Goal: Contribute content: Add original content to the website for others to see

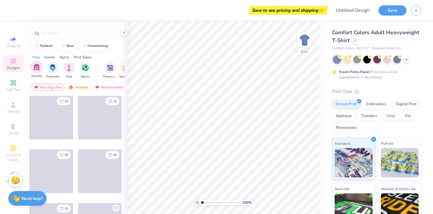
click at [34, 72] on div "filter for Sorority" at bounding box center [37, 67] width 12 height 12
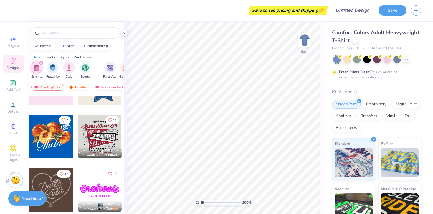
click at [66, 57] on div "Styles" at bounding box center [65, 57] width 10 height 5
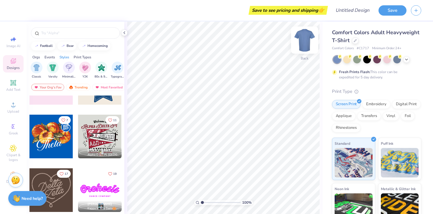
click at [305, 40] on img at bounding box center [305, 40] width 24 height 24
click at [355, 40] on icon at bounding box center [355, 40] width 2 height 2
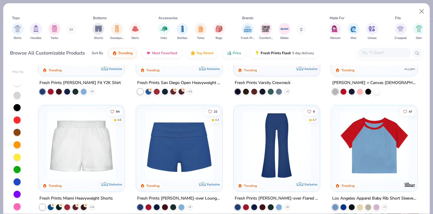
scroll to position [464, 0]
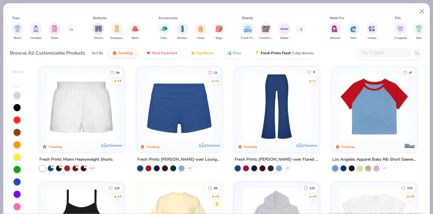
click at [312, 72] on button "8" at bounding box center [311, 72] width 14 height 8
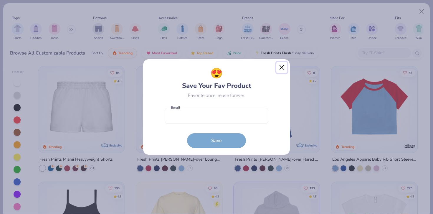
click at [281, 65] on button "Close" at bounding box center [281, 67] width 11 height 11
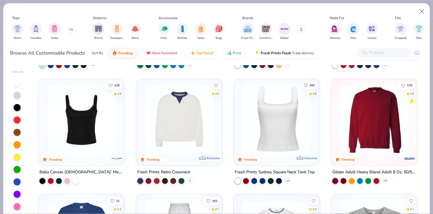
scroll to position [223, 0]
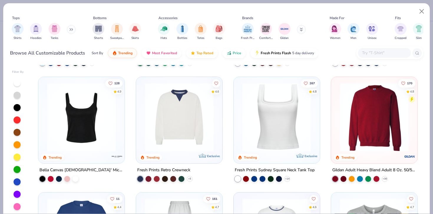
click at [266, 131] on img at bounding box center [277, 117] width 75 height 69
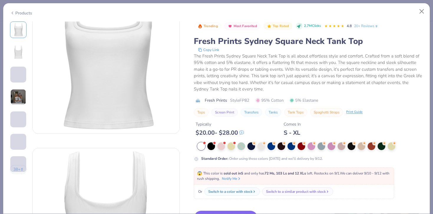
scroll to position [43, 0]
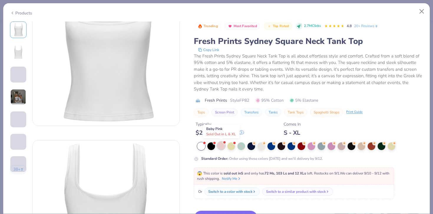
click at [223, 148] on div at bounding box center [221, 146] width 8 height 8
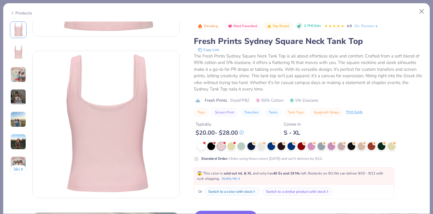
scroll to position [136, 0]
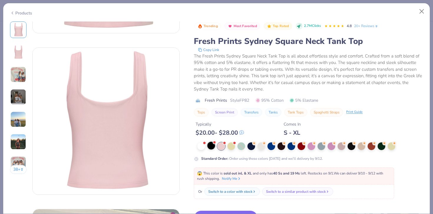
click at [211, 144] on div at bounding box center [211, 146] width 8 height 8
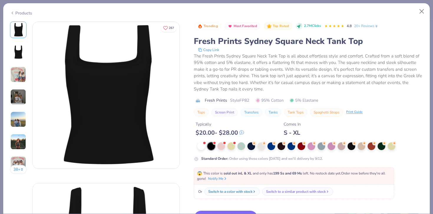
click at [224, 212] on button "Switch to This" at bounding box center [226, 218] width 64 height 15
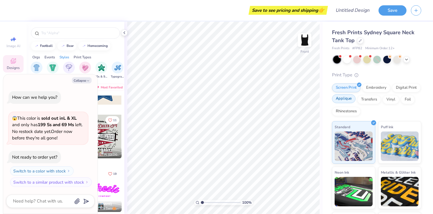
click at [343, 100] on div "Applique" at bounding box center [344, 98] width 24 height 9
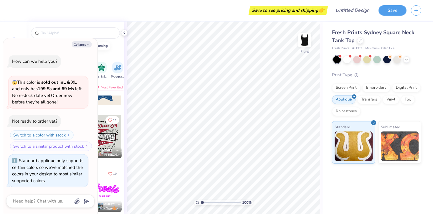
click at [341, 106] on div "Screen Print Embroidery Digital Print Applique Transfers Vinyl Foil Rhinestones" at bounding box center [376, 99] width 89 height 32
click at [341, 113] on div "Rhinestones" at bounding box center [346, 110] width 29 height 9
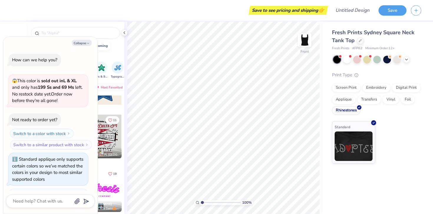
scroll to position [34, 0]
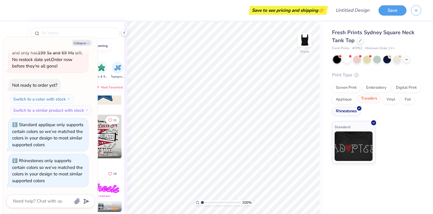
click at [378, 97] on div at bounding box center [379, 95] width 5 height 5
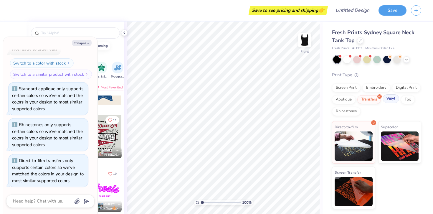
click at [390, 98] on div "Vinyl" at bounding box center [391, 98] width 17 height 9
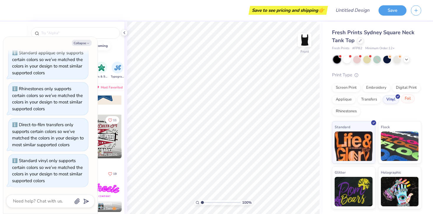
click at [411, 100] on div "Foil" at bounding box center [408, 98] width 14 height 9
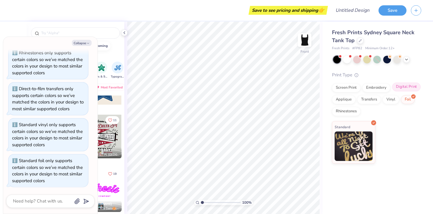
click at [408, 86] on div "Digital Print" at bounding box center [406, 87] width 29 height 9
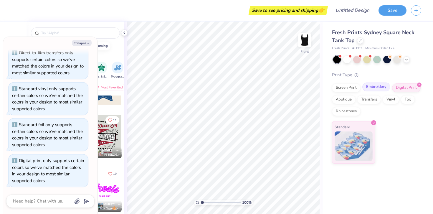
click at [374, 88] on div "Embroidery" at bounding box center [376, 87] width 28 height 9
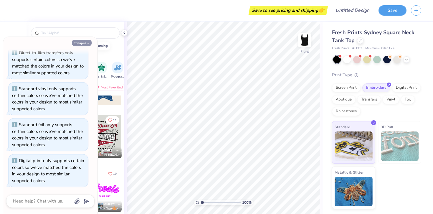
click at [85, 42] on button "Collapse" at bounding box center [82, 43] width 20 height 6
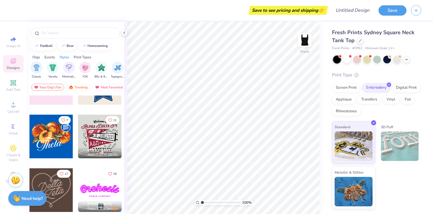
click at [35, 57] on div "Orgs" at bounding box center [36, 57] width 8 height 5
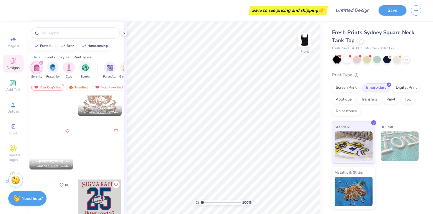
scroll to position [1955, 0]
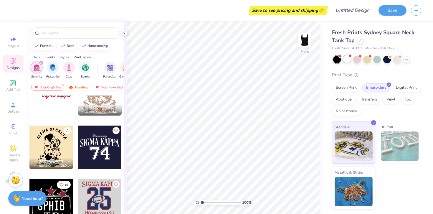
click at [345, 60] on div at bounding box center [347, 59] width 8 height 8
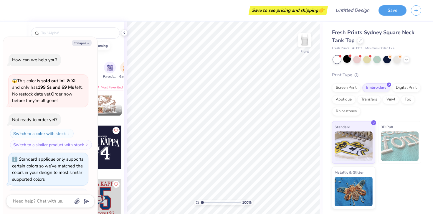
scroll to position [261, 0]
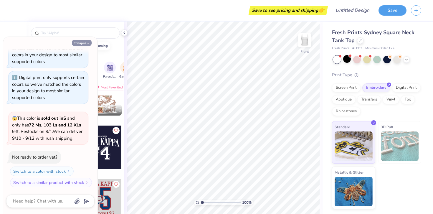
click at [84, 43] on button "Collapse" at bounding box center [82, 43] width 20 height 6
type textarea "x"
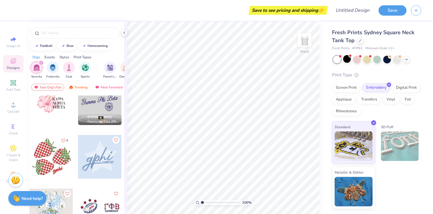
scroll to position [1024, 0]
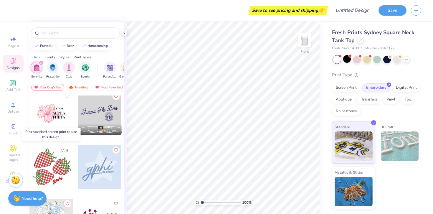
click at [48, 170] on div at bounding box center [51, 167] width 44 height 44
click at [54, 163] on div at bounding box center [51, 167] width 44 height 44
click at [350, 87] on div "Screen Print" at bounding box center [346, 87] width 29 height 9
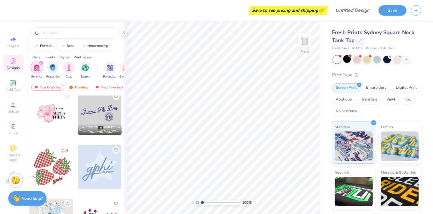
click at [47, 164] on div at bounding box center [51, 167] width 44 height 44
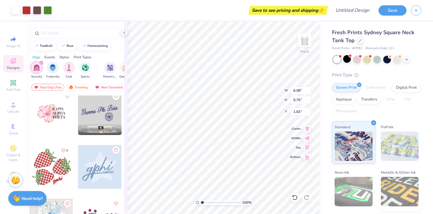
type input "1.63"
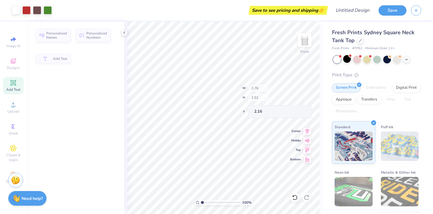
type input "2.76"
type input "2.52"
type input "2.16"
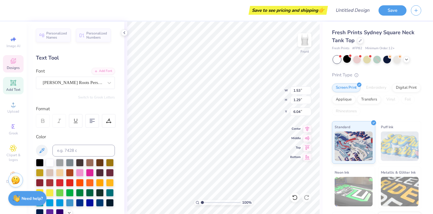
type textarea "s"
type textarea "sigkap"
type input "6.18"
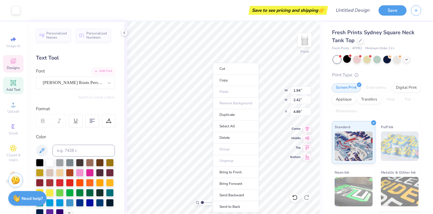
type input "1.94"
type input "2.42"
type input "4.89"
click at [227, 154] on ul "Cut Copy Paste Remove Background Duplicate Select All Delete Group Ungroup Brin…" at bounding box center [236, 138] width 46 height 150
type input "4.91"
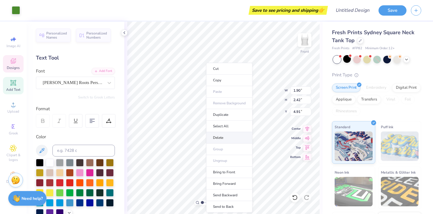
click at [220, 141] on li "Delete" at bounding box center [229, 137] width 46 height 11
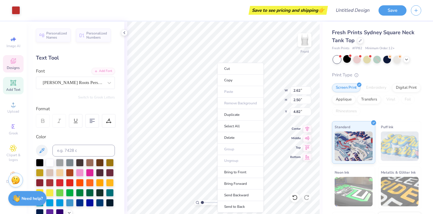
click at [217, 150] on ul "Cut Copy Paste Remove Background Duplicate Select All Delete Group Ungroup Brin…" at bounding box center [240, 138] width 46 height 150
drag, startPoint x: 238, startPoint y: 114, endPoint x: 230, endPoint y: 139, distance: 26.0
click at [230, 139] on ul "Cut Copy Paste Remove Background Duplicate Select All Delete Group Ungroup Brin…" at bounding box center [240, 138] width 46 height 150
click at [239, 138] on li "Delete" at bounding box center [240, 137] width 46 height 11
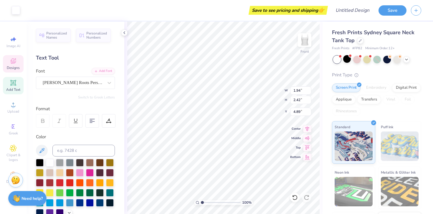
type input "1.02"
type input "2.10"
type input "5.13"
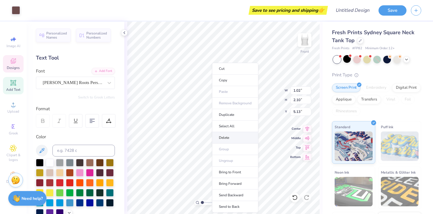
click at [225, 141] on li "Delete" at bounding box center [235, 137] width 46 height 11
click at [235, 136] on li "Delete" at bounding box center [241, 137] width 46 height 11
click at [220, 141] on li "Delete" at bounding box center [234, 137] width 46 height 11
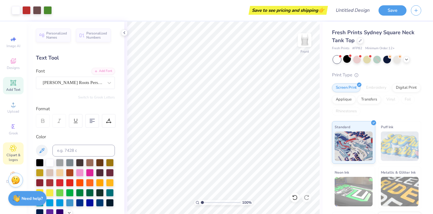
click at [19, 151] on div "Clipart & logos" at bounding box center [13, 153] width 21 height 22
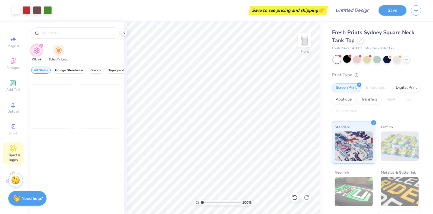
scroll to position [851, 0]
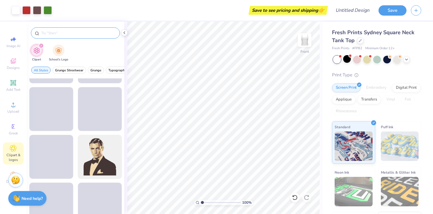
click at [67, 38] on div at bounding box center [75, 32] width 89 height 11
click at [67, 35] on input "text" at bounding box center [78, 33] width 75 height 6
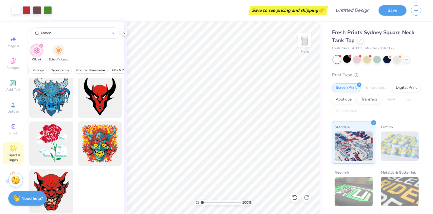
scroll to position [0, 62]
type input "lemon gingham"
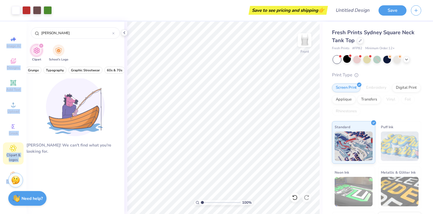
drag, startPoint x: 72, startPoint y: 38, endPoint x: 14, endPoint y: 30, distance: 58.9
click at [14, 30] on div "Art colors Save to see pricing and shipping 👉 Design Title Save Image AI Design…" at bounding box center [216, 107] width 433 height 214
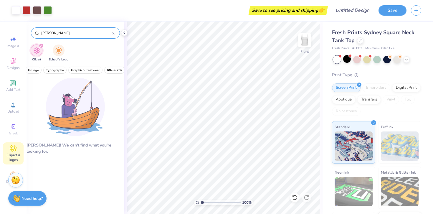
click at [75, 27] on div "lemon gingham" at bounding box center [75, 32] width 89 height 11
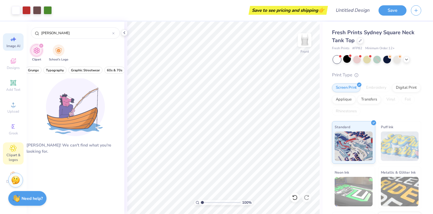
click at [14, 39] on icon at bounding box center [14, 39] width 4 height 4
select select "4"
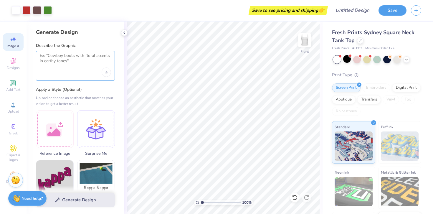
click at [68, 67] on textarea at bounding box center [75, 60] width 71 height 15
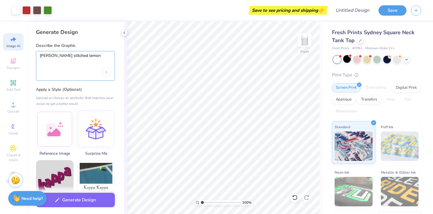
click at [57, 56] on textarea "gingham stitched lemon" at bounding box center [75, 60] width 71 height 15
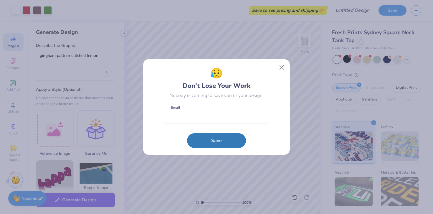
click at [106, 57] on div "😥 Don’t Lose Your Work Nobody is coming to save you or your design. Email Save" at bounding box center [216, 107] width 433 height 214
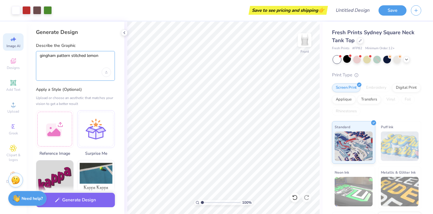
click at [105, 56] on textarea "gingham pattern stitched lemon" at bounding box center [75, 60] width 71 height 15
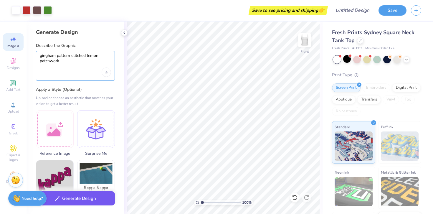
type textarea "gingham pattern stitched lemon patchwork"
click at [85, 202] on button "Generate Design" at bounding box center [75, 198] width 79 height 14
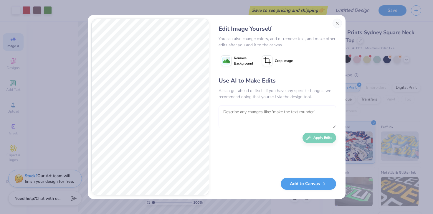
click at [266, 108] on textarea at bounding box center [278, 116] width 118 height 23
type textarea "make the lemon itself gingham patterned no background"
click at [314, 134] on button "Apply Edits" at bounding box center [320, 136] width 34 height 10
type textarea "m"
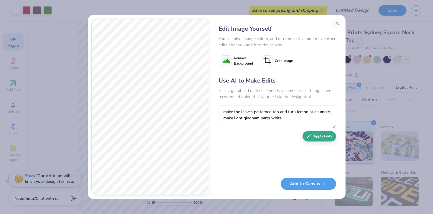
type textarea "make the leaves patterned too and turn lemon at an angle, make light gingham pa…"
click at [318, 136] on button "Apply Edits" at bounding box center [320, 136] width 34 height 10
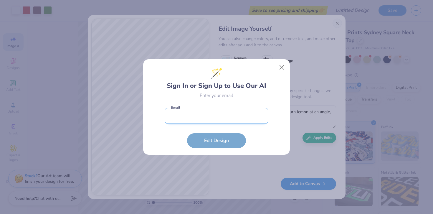
click at [245, 119] on input "email" at bounding box center [217, 116] width 104 height 16
click at [274, 70] on div "🪄 Sign In or Sign Up to Use Our AI Enter your email Email is a required field E…" at bounding box center [217, 107] width 134 height 82
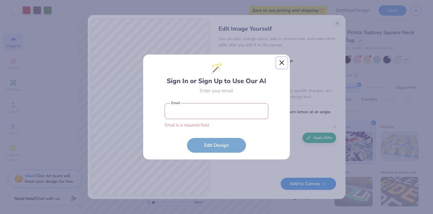
click at [282, 66] on button "Close" at bounding box center [281, 62] width 11 height 11
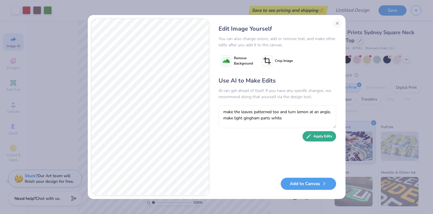
click at [318, 139] on button "Apply Edits" at bounding box center [320, 136] width 34 height 10
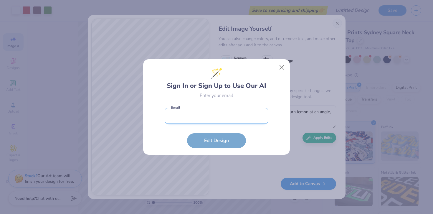
click at [215, 118] on input "email" at bounding box center [217, 116] width 104 height 16
type input "ellyshannon5@gmail.com"
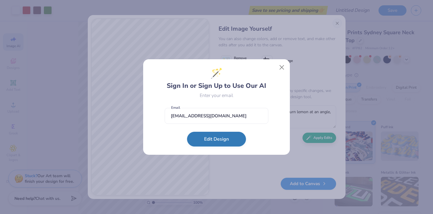
click at [220, 138] on button "Edit Design" at bounding box center [216, 139] width 59 height 15
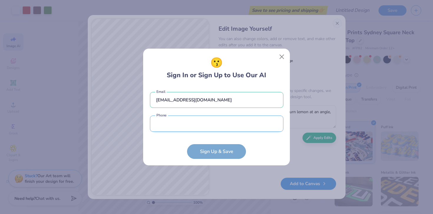
click at [207, 124] on input "tel" at bounding box center [217, 124] width 134 height 16
type input "(919) 720-2877"
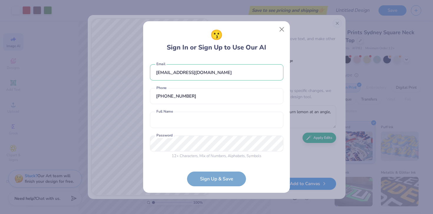
click at [213, 172] on form "ellyshannon5@gmail.com Email (919) 720-2877 Phone Full Name is a required field…" at bounding box center [217, 122] width 134 height 128
click at [213, 181] on form "ellyshannon5@gmail.com Email (919) 720-2877 Phone Full Name is a required field…" at bounding box center [217, 122] width 134 height 128
click at [199, 116] on input "text" at bounding box center [217, 120] width 134 height 16
type input "Elly Shannon"
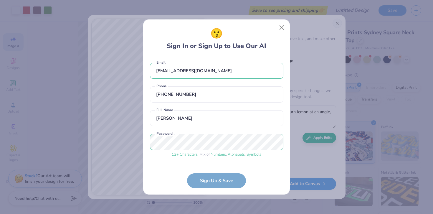
scroll to position [19, 0]
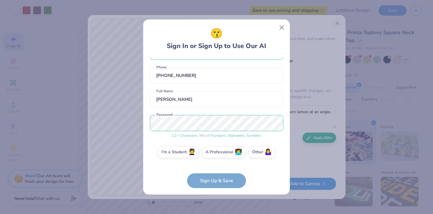
click at [225, 181] on form "ellyshannon5@gmail.com Email (919) 720-2877 Phone Elly Shannon Full Name 12 + C…" at bounding box center [217, 122] width 134 height 131
click at [183, 155] on label "I'm a Student 🧑‍🎓" at bounding box center [178, 151] width 41 height 12
click at [215, 171] on input "I'm a Student 🧑‍🎓" at bounding box center [217, 173] width 4 height 4
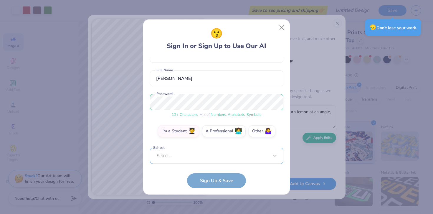
click at [189, 156] on div "Select..." at bounding box center [217, 156] width 134 height 16
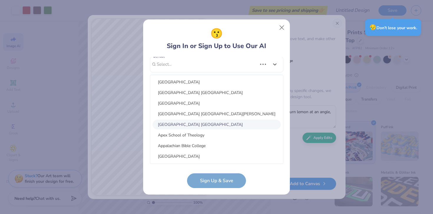
scroll to position [711, 0]
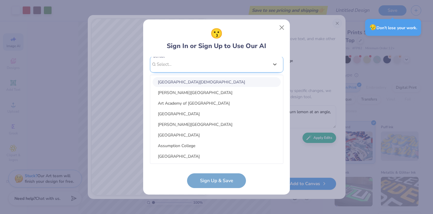
click at [177, 65] on div "ellyshannon5@gmail.com Email (919) 720-2877 Phone Elly Shannon Full Name 12 + C…" at bounding box center [217, 110] width 134 height 107
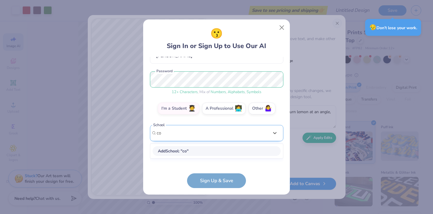
scroll to position [57, 0]
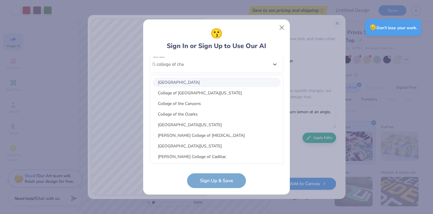
click at [196, 87] on div "College of Charleston" at bounding box center [217, 83] width 128 height 10
type input "college of cha"
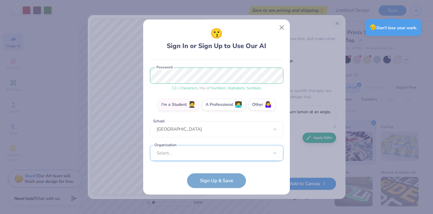
click at [210, 155] on div "Select..." at bounding box center [217, 153] width 134 height 16
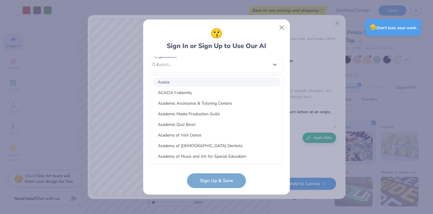
scroll to position [0, 0]
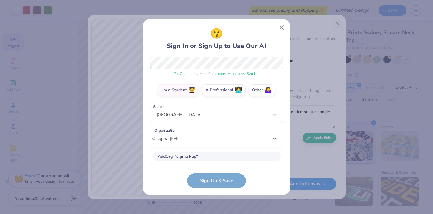
type input "sigma kappa"
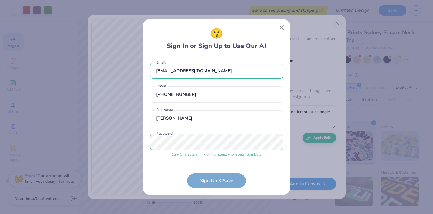
scroll to position [155, 0]
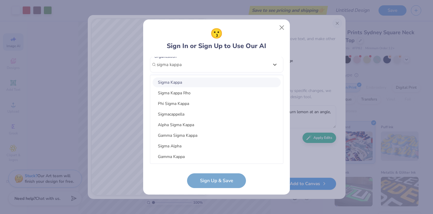
click at [182, 82] on div "Sigma Kappa" at bounding box center [217, 83] width 128 height 10
type input "sigma kappa"
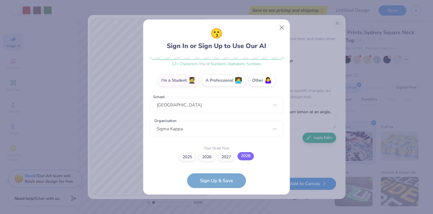
click at [245, 158] on label "2028" at bounding box center [246, 156] width 17 height 8
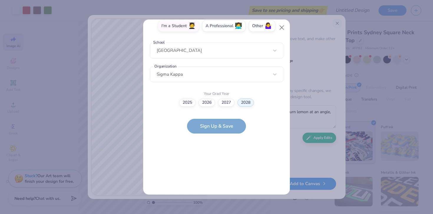
scroll to position [0, 0]
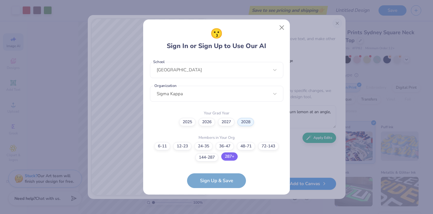
click at [235, 155] on label "287+" at bounding box center [229, 156] width 17 height 8
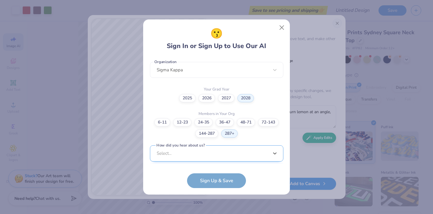
scroll to position [238, 0]
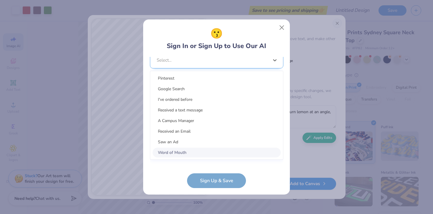
click at [219, 151] on div "option Word of Mouth focused, 8 of 15. 15 results available. Use Up and Down to…" at bounding box center [217, 106] width 134 height 108
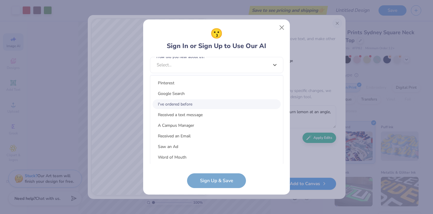
click at [194, 104] on div "I've ordered before" at bounding box center [217, 104] width 128 height 10
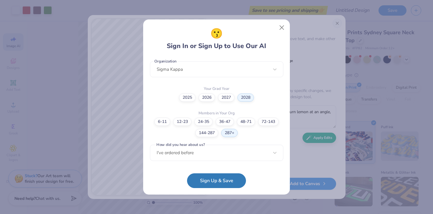
scroll to position [149, 0]
click at [217, 180] on button "Sign Up & Save" at bounding box center [216, 179] width 59 height 15
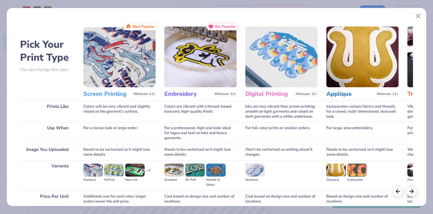
scroll to position [50, 0]
